Goal: Task Accomplishment & Management: Complete application form

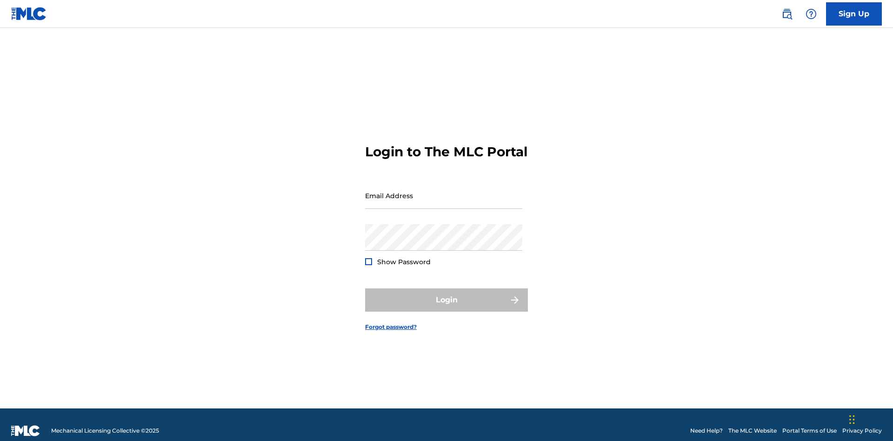
scroll to position [12, 0]
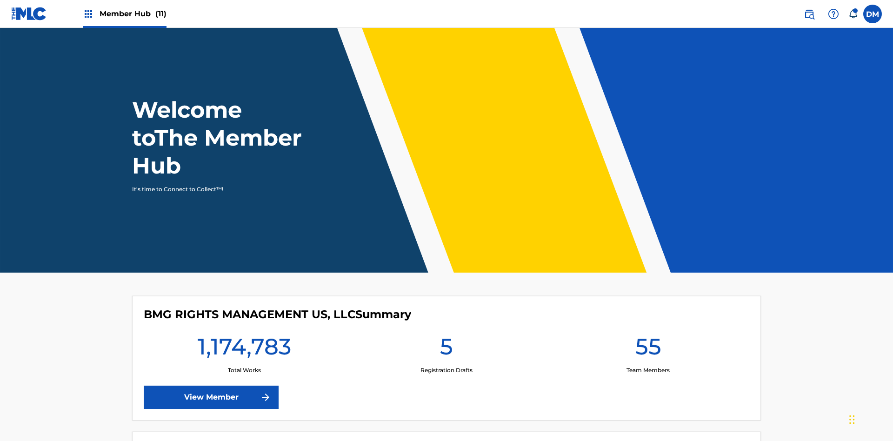
click at [133, 13] on span "Member Hub (11)" at bounding box center [133, 13] width 67 height 11
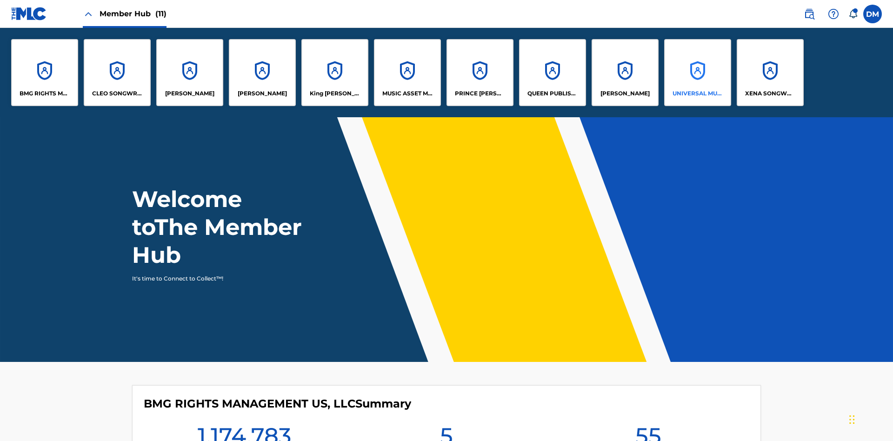
click at [697, 94] on p "UNIVERSAL MUSIC PUB GROUP" at bounding box center [698, 93] width 51 height 8
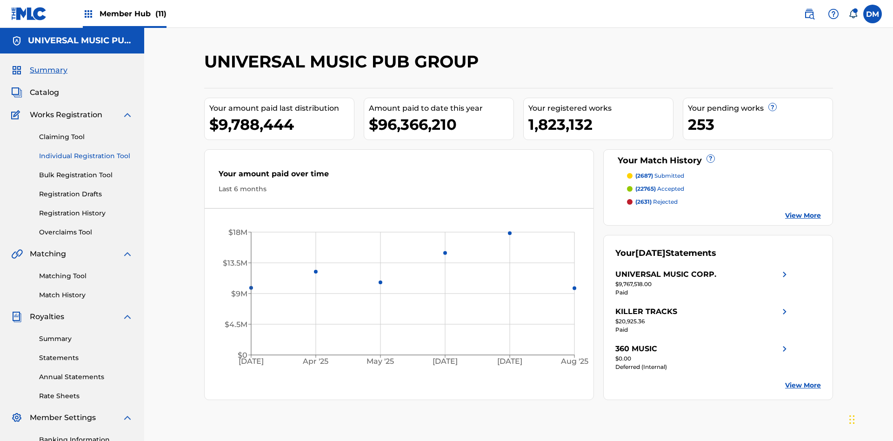
click at [86, 151] on link "Individual Registration Tool" at bounding box center [86, 156] width 94 height 10
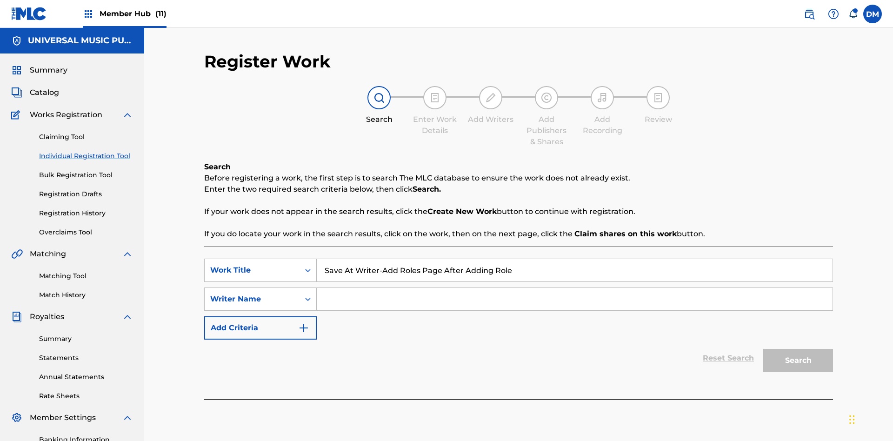
type input "Save At Writer-Add Roles Page After Adding Roles"
click at [575, 288] on input "Search Form" at bounding box center [575, 299] width 516 height 22
click at [798, 349] on button "Search" at bounding box center [799, 360] width 70 height 23
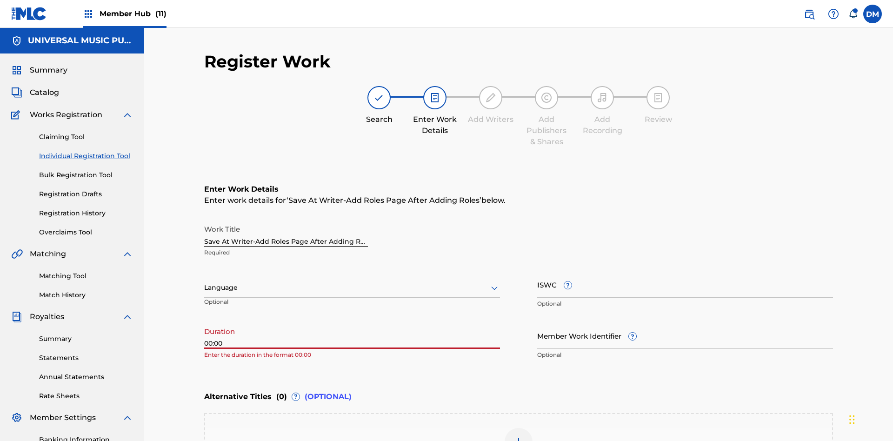
type input "00:00"
click at [495, 282] on icon at bounding box center [494, 287] width 11 height 11
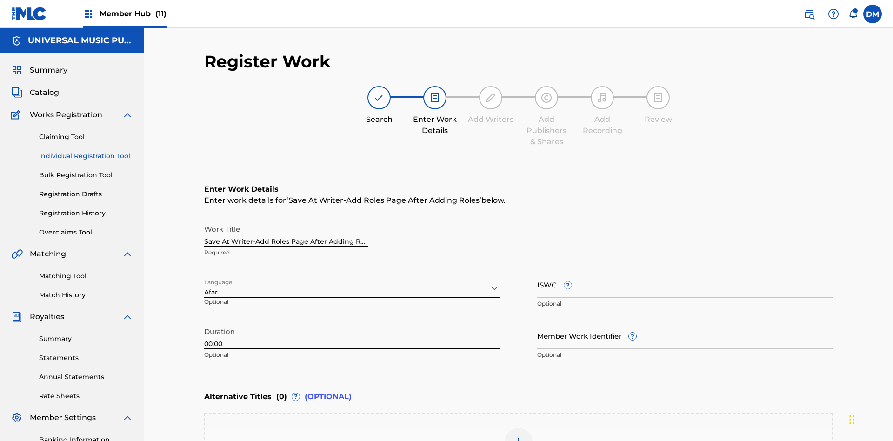
click at [685, 322] on input "Member Work Identifier ?" at bounding box center [685, 335] width 296 height 27
type input "[PHONE_NUMBER]"
click at [685, 271] on input "ISWC ?" at bounding box center [685, 284] width 296 height 27
type input "T-123.456.789-4"
click at [519, 436] on img at bounding box center [518, 441] width 11 height 11
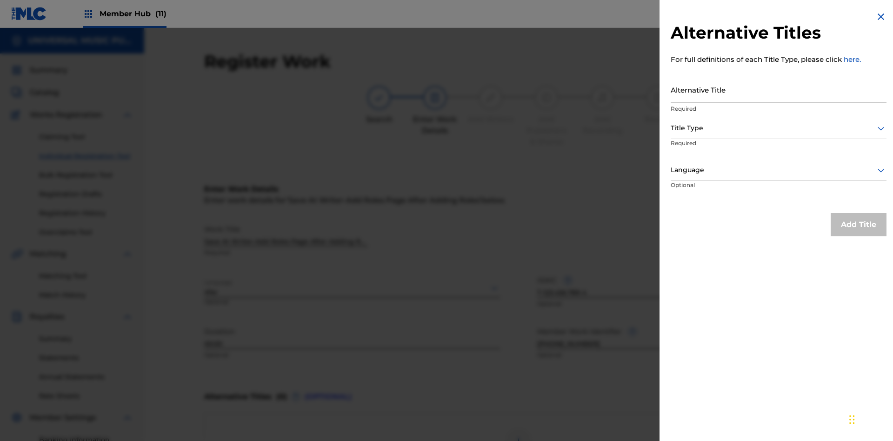
click at [779, 89] on input "Alternative Title" at bounding box center [779, 89] width 216 height 27
click at [779, 128] on div at bounding box center [779, 128] width 216 height 12
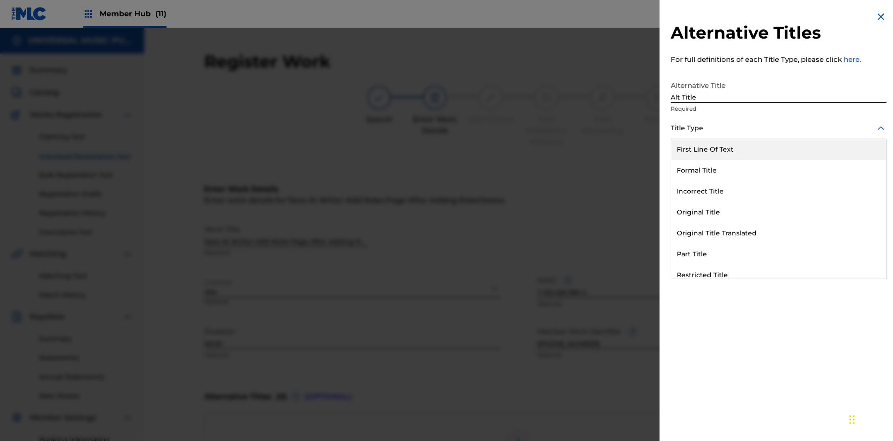
click at [779, 212] on div "Original Title" at bounding box center [778, 212] width 215 height 21
click at [779, 170] on div at bounding box center [779, 170] width 216 height 12
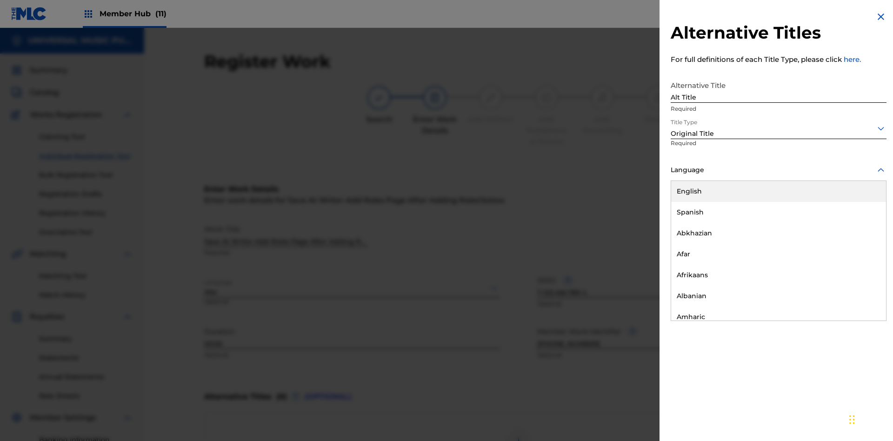
click at [859, 224] on button "Add Title" at bounding box center [859, 224] width 56 height 23
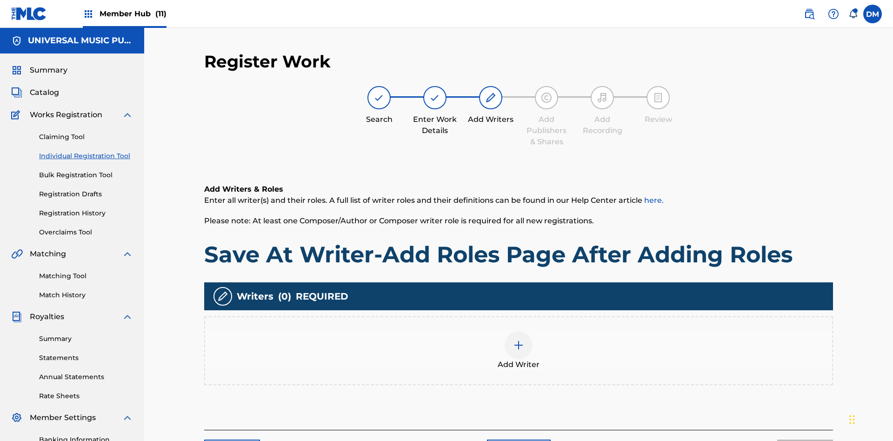
click at [519, 340] on img at bounding box center [518, 345] width 11 height 11
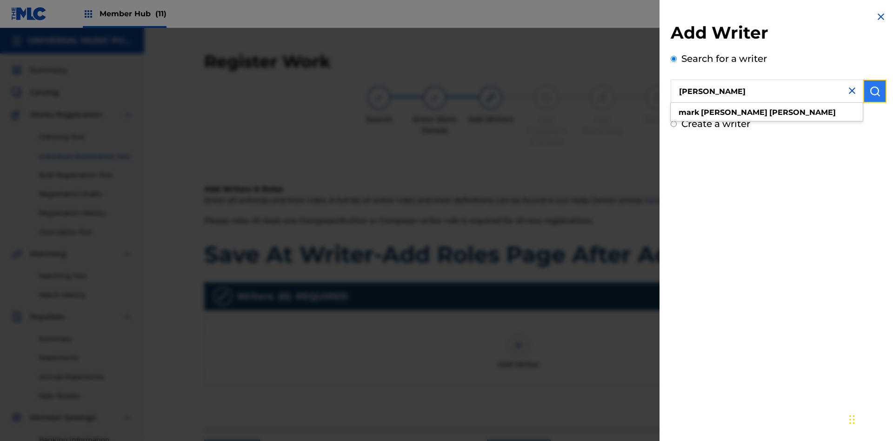
click at [875, 91] on img "submit" at bounding box center [875, 91] width 11 height 11
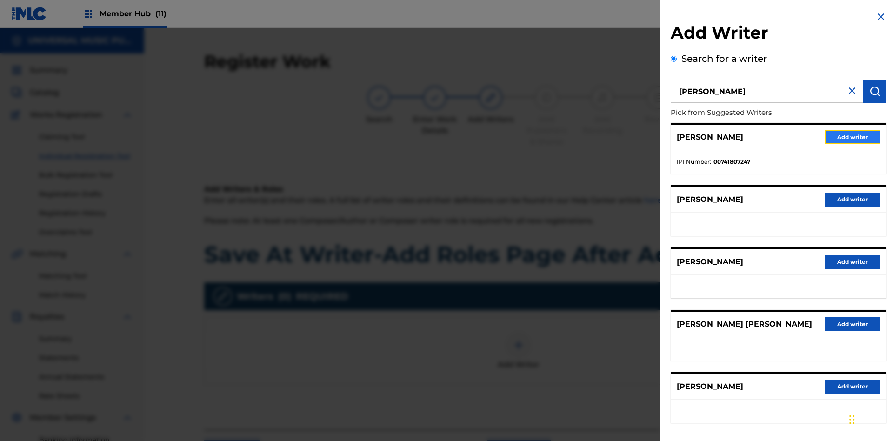
click at [853, 137] on button "Add writer" at bounding box center [853, 137] width 56 height 14
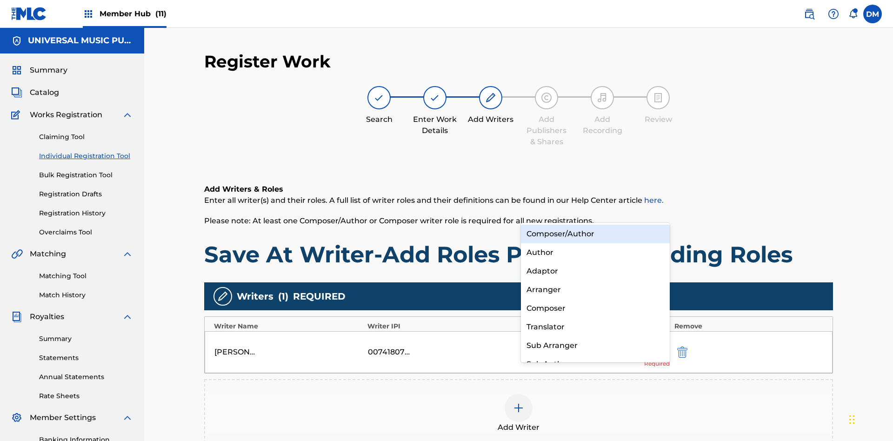
click at [595, 308] on div "Composer" at bounding box center [595, 308] width 149 height 19
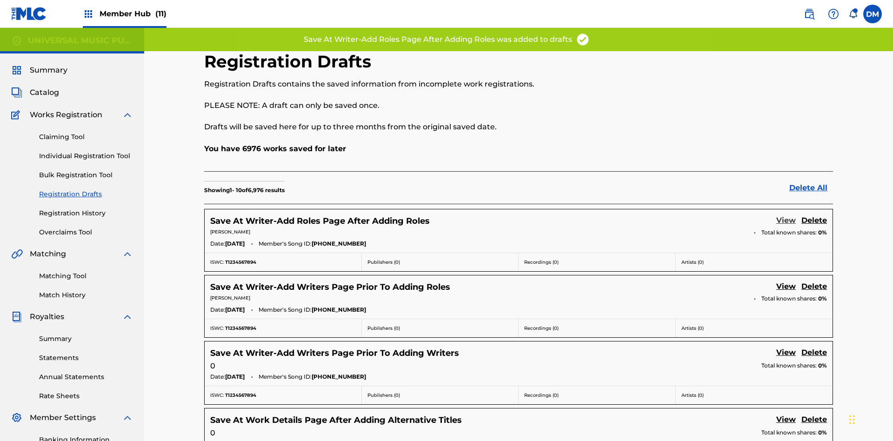
click at [786, 215] on link "View" at bounding box center [787, 221] width 20 height 13
